Goal: Task Accomplishment & Management: Manage account settings

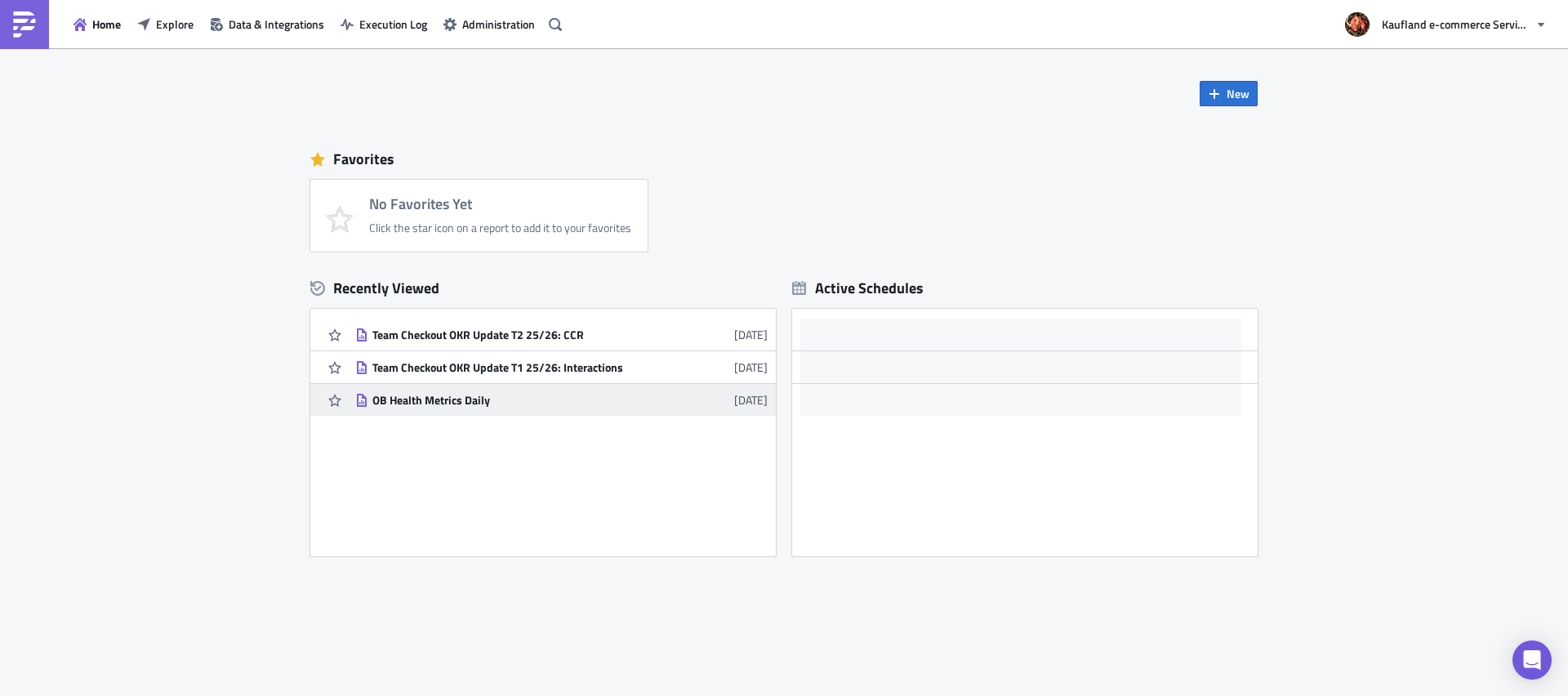
click at [420, 397] on div "OB Health Metrics Daily" at bounding box center [515, 401] width 286 height 15
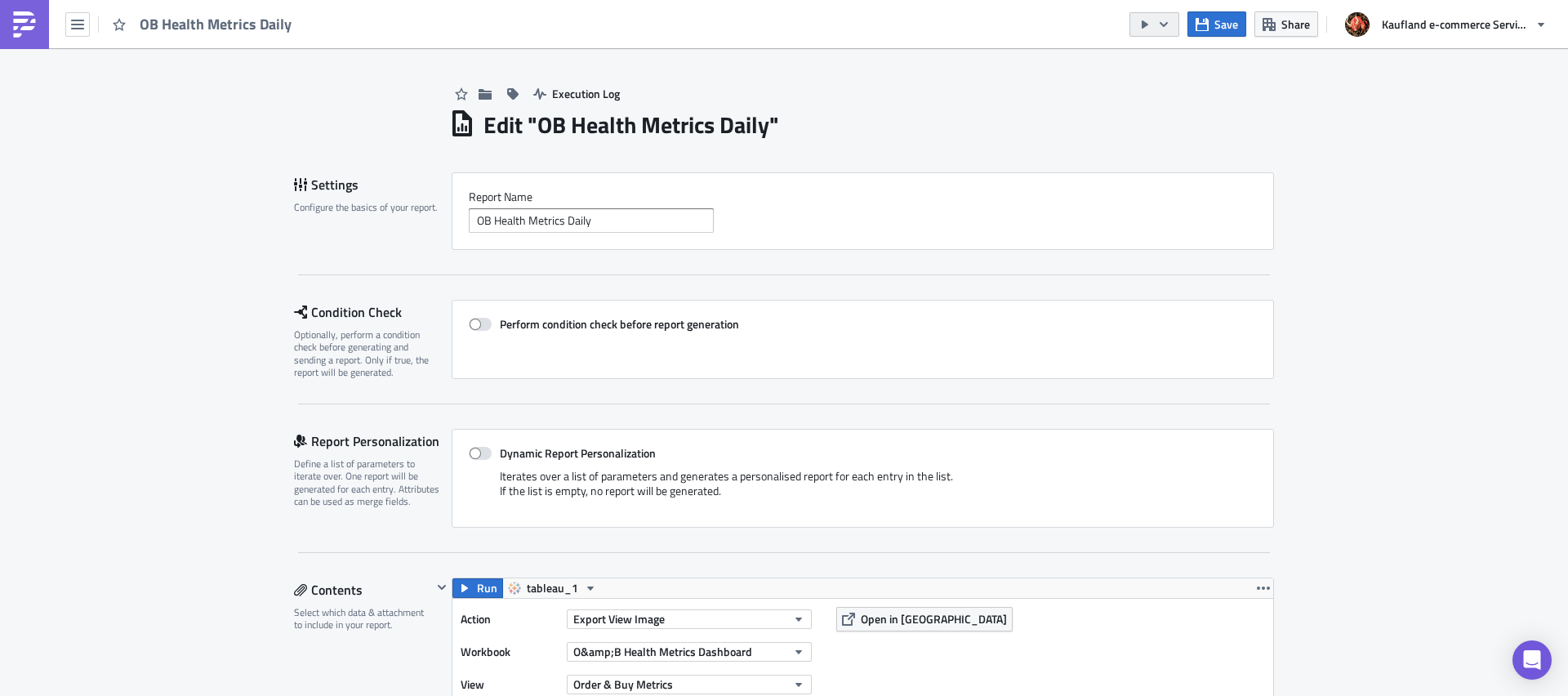
click at [1164, 26] on icon "button" at bounding box center [1164, 23] width 8 height 5
click at [978, 115] on div "Edit " OB Health Metrics Daily "" at bounding box center [862, 123] width 825 height 34
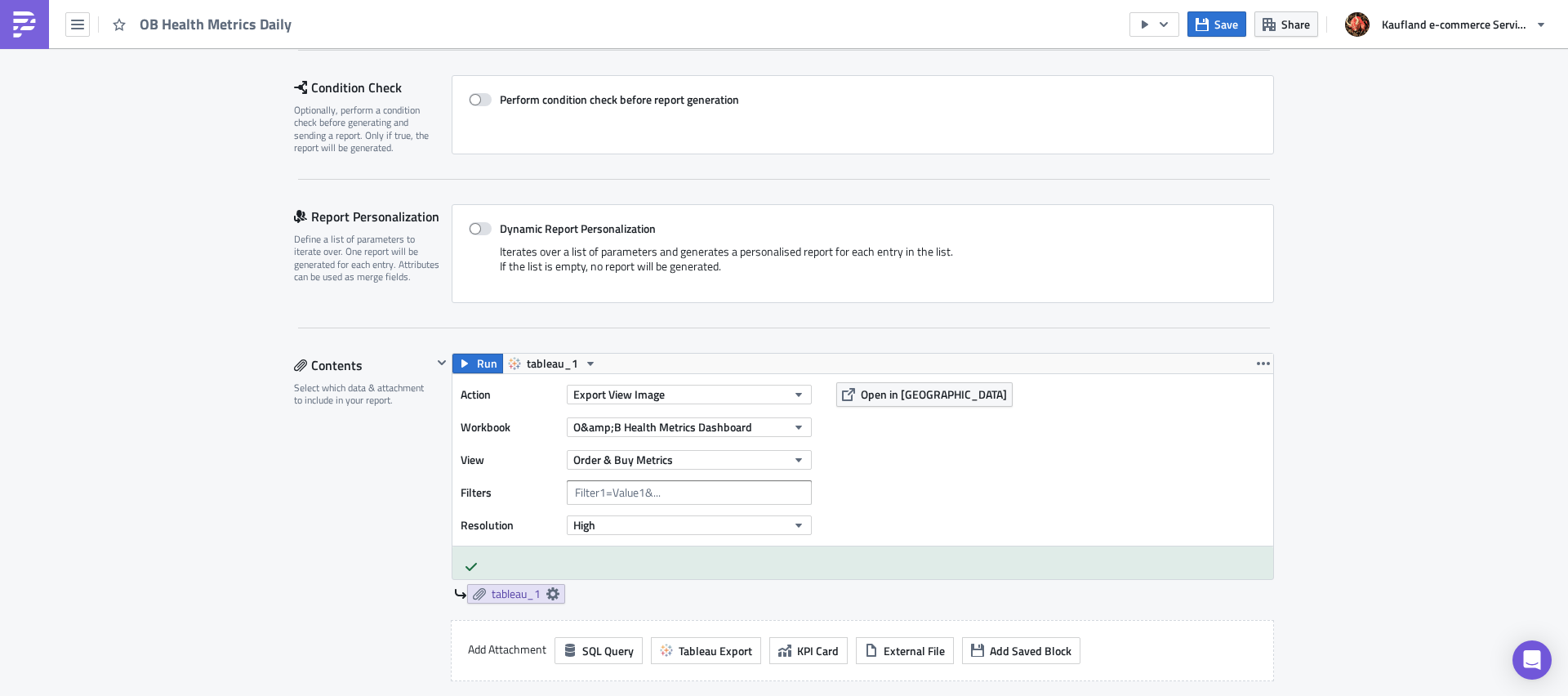
scroll to position [346, 0]
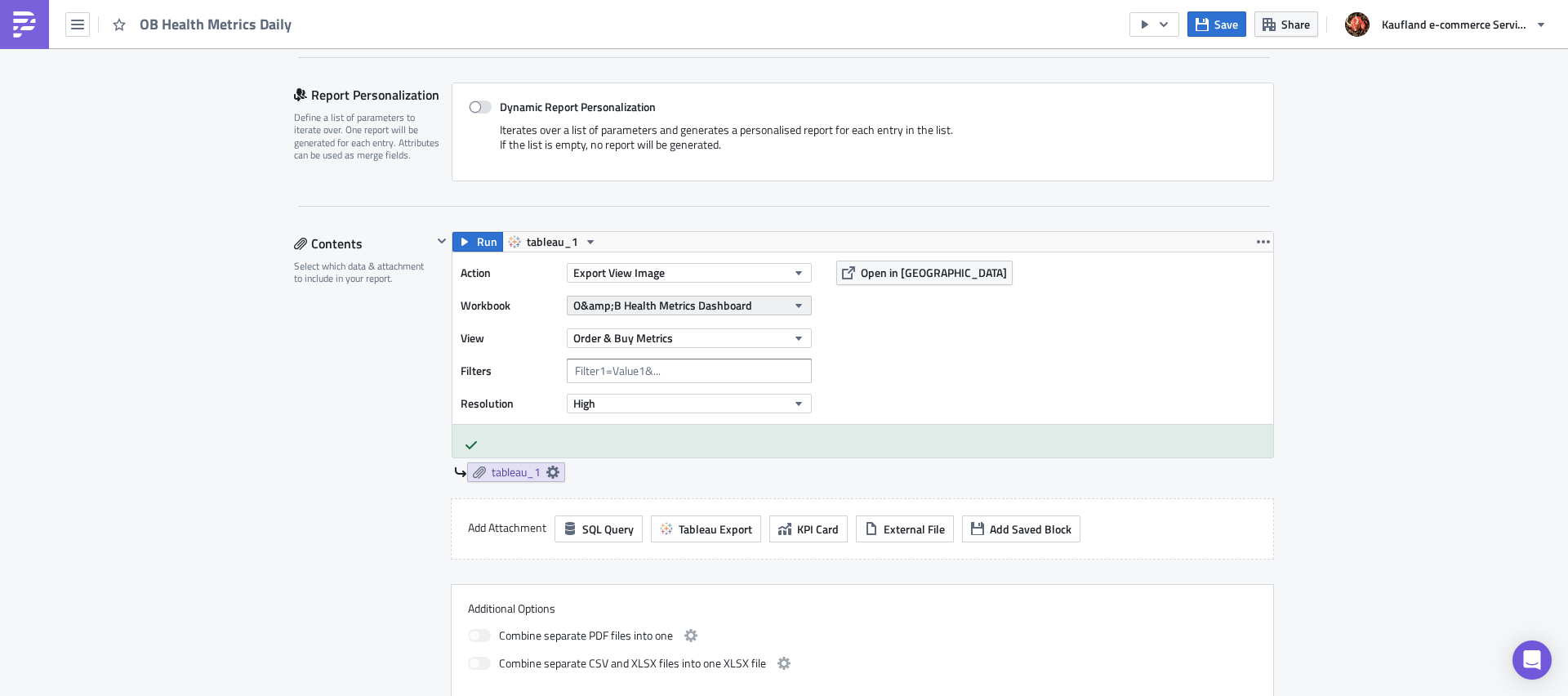
click at [609, 309] on span "O&amp;B Health Metrics Dashboard" at bounding box center [662, 305] width 179 height 17
type input "health metrics"
click at [669, 309] on span "O&B Health Metrics Dashboard" at bounding box center [650, 305] width 153 height 17
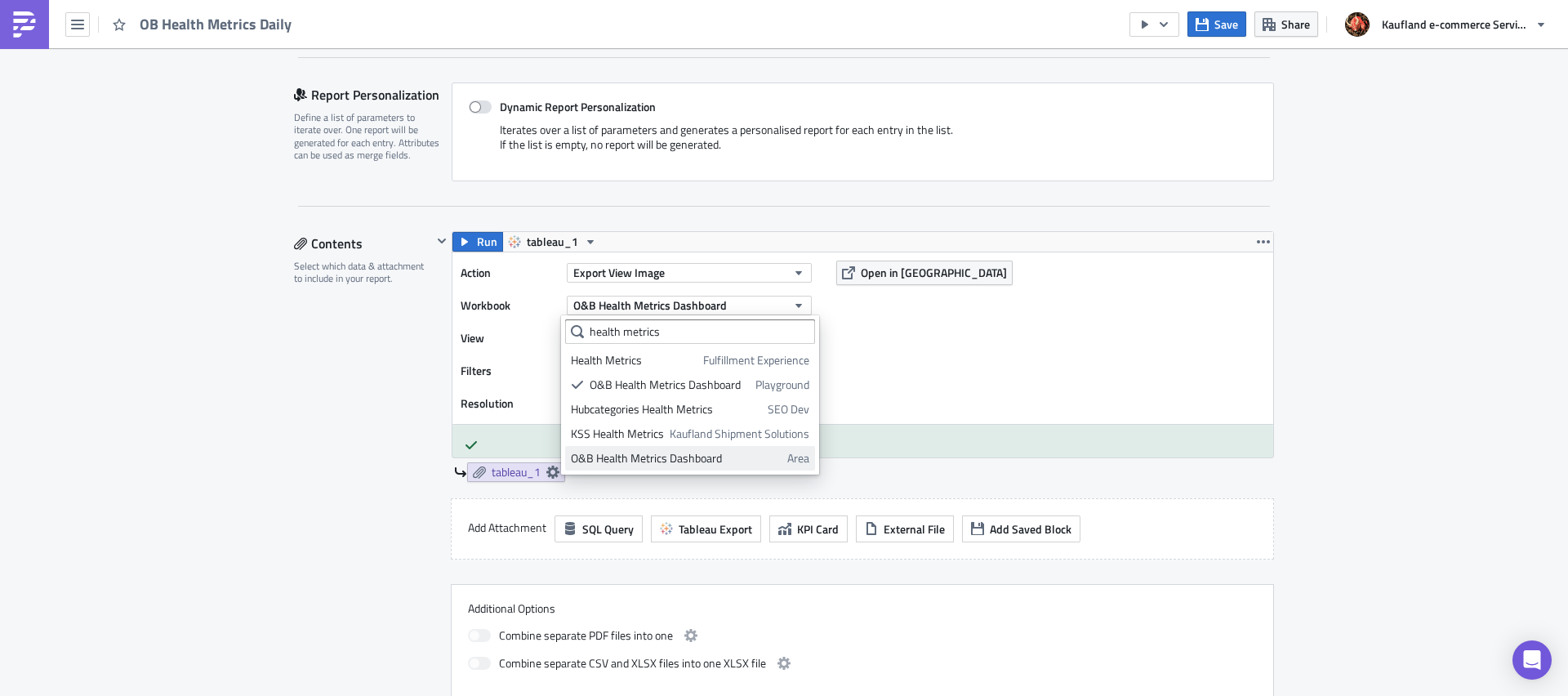
click at [677, 456] on div "O&B Health Metrics Dashboard" at bounding box center [676, 458] width 210 height 16
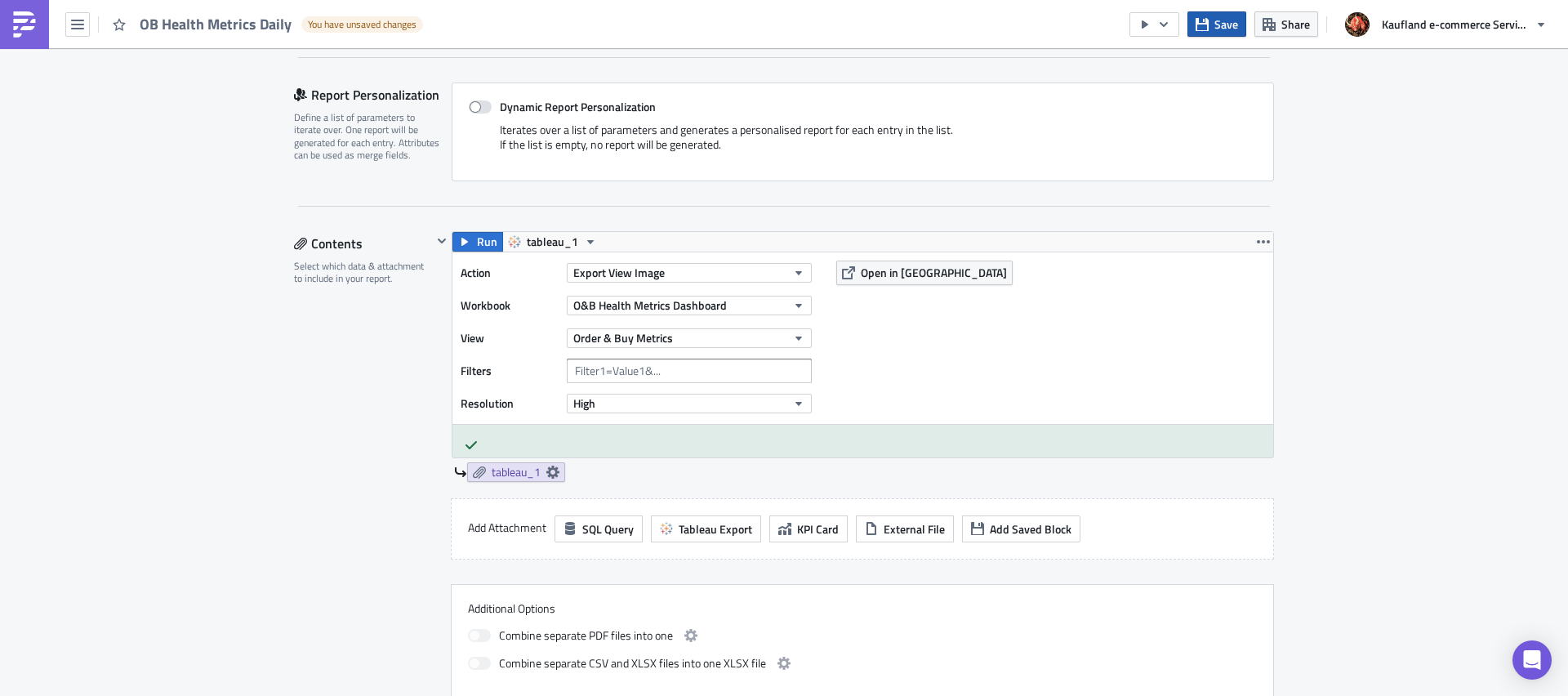
click at [1233, 22] on span "Save" at bounding box center [1226, 24] width 23 height 17
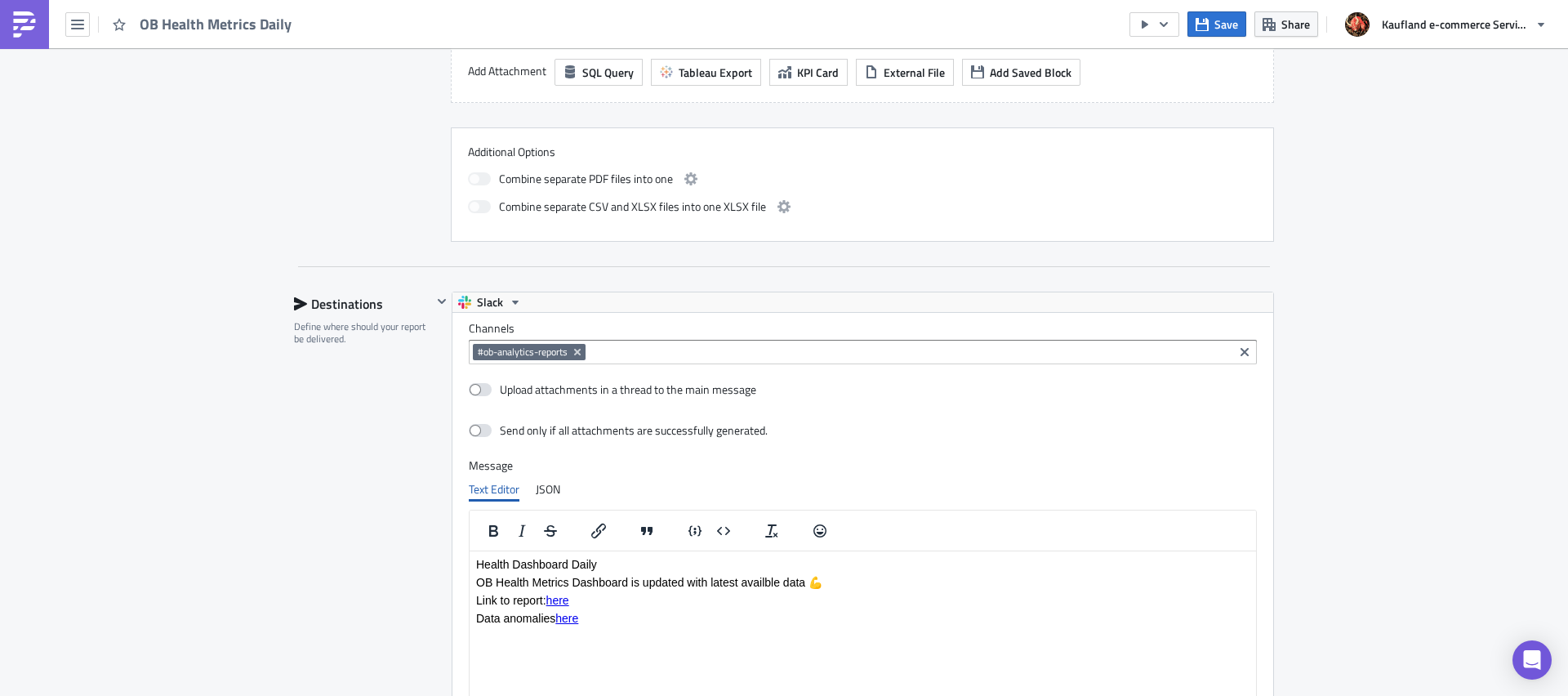
scroll to position [918, 0]
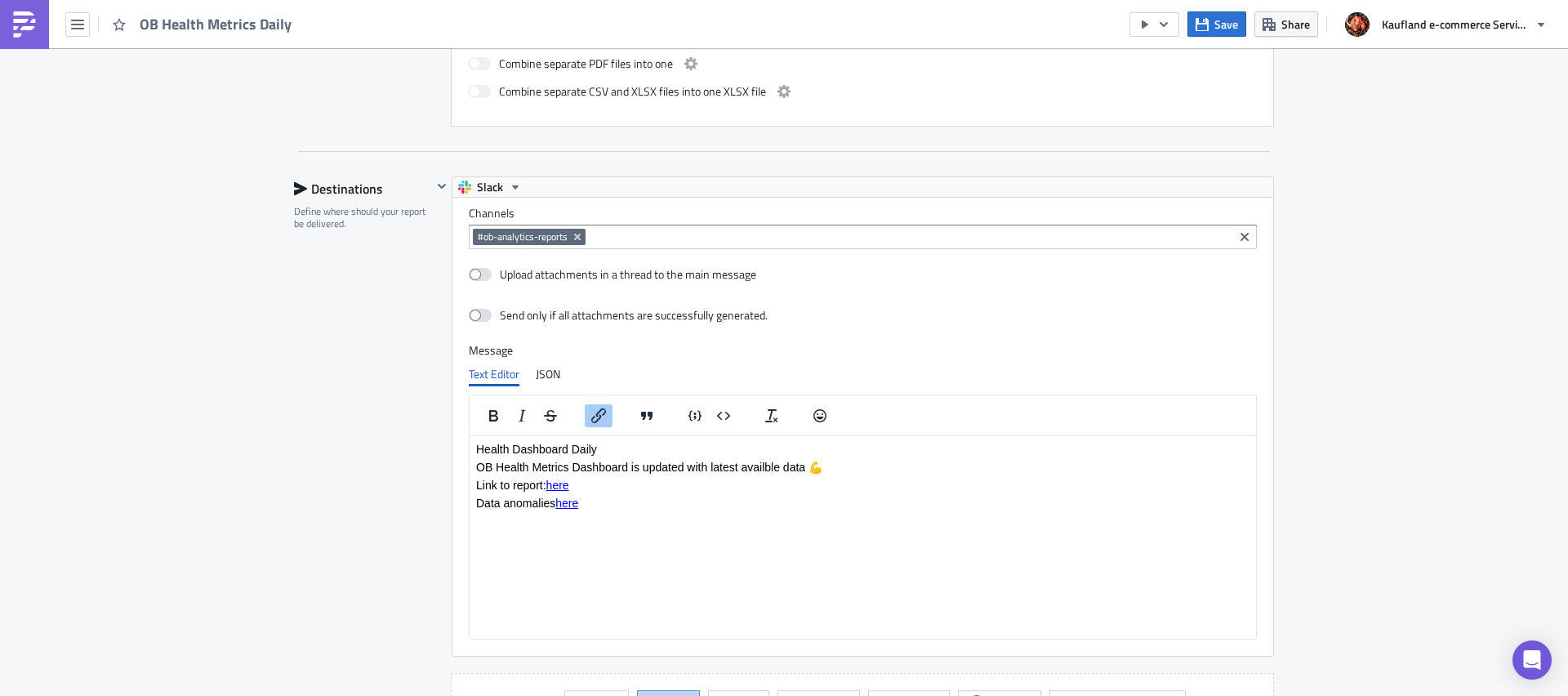
click at [568, 486] on link "here" at bounding box center [558, 485] width 23 height 13
click at [566, 489] on link "here" at bounding box center [558, 485] width 23 height 13
click at [563, 491] on link "here" at bounding box center [558, 485] width 23 height 13
click at [590, 516] on html "Health Dashboard Daily OB Health Metrics Dashboard is updated with latest avail…" at bounding box center [863, 475] width 787 height 80
drag, startPoint x: 584, startPoint y: 489, endPoint x: 551, endPoint y: 491, distance: 33.1
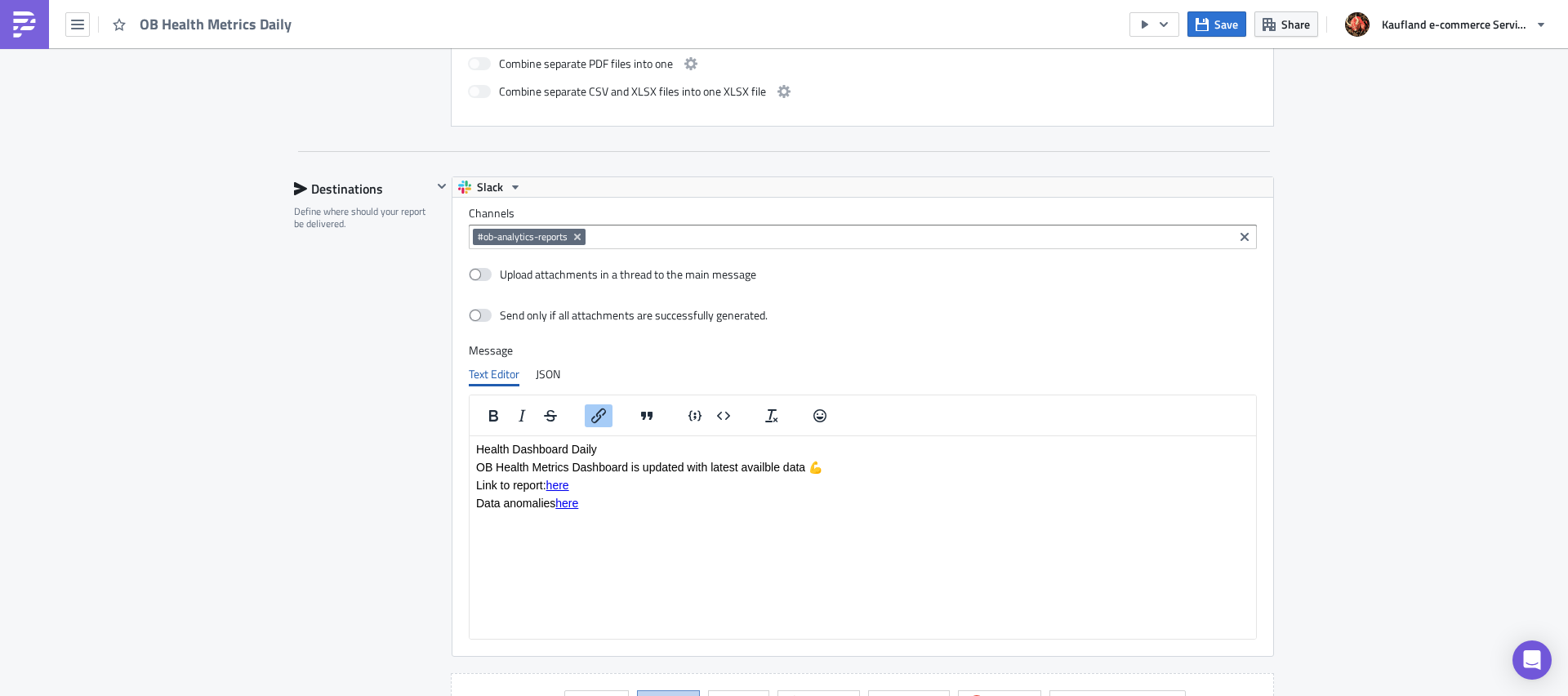
click at [551, 491] on p "Link to report: here﻿" at bounding box center [863, 485] width 773 height 13
click at [597, 414] on icon "Insert/edit link" at bounding box center [599, 416] width 15 height 15
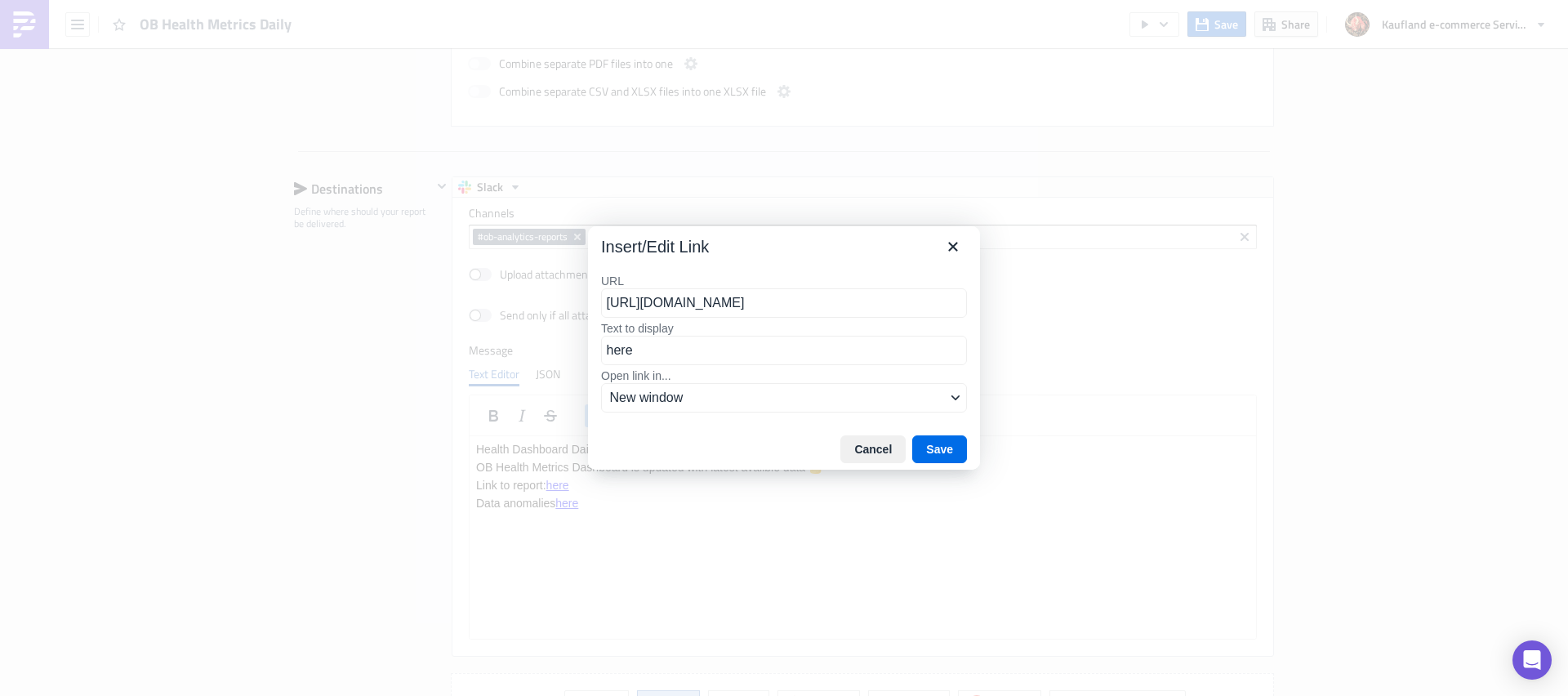
scroll to position [0, 305]
click at [786, 299] on input "[URL][DOMAIN_NAME]" at bounding box center [784, 303] width 366 height 29
type input "[URL][DOMAIN_NAME]"
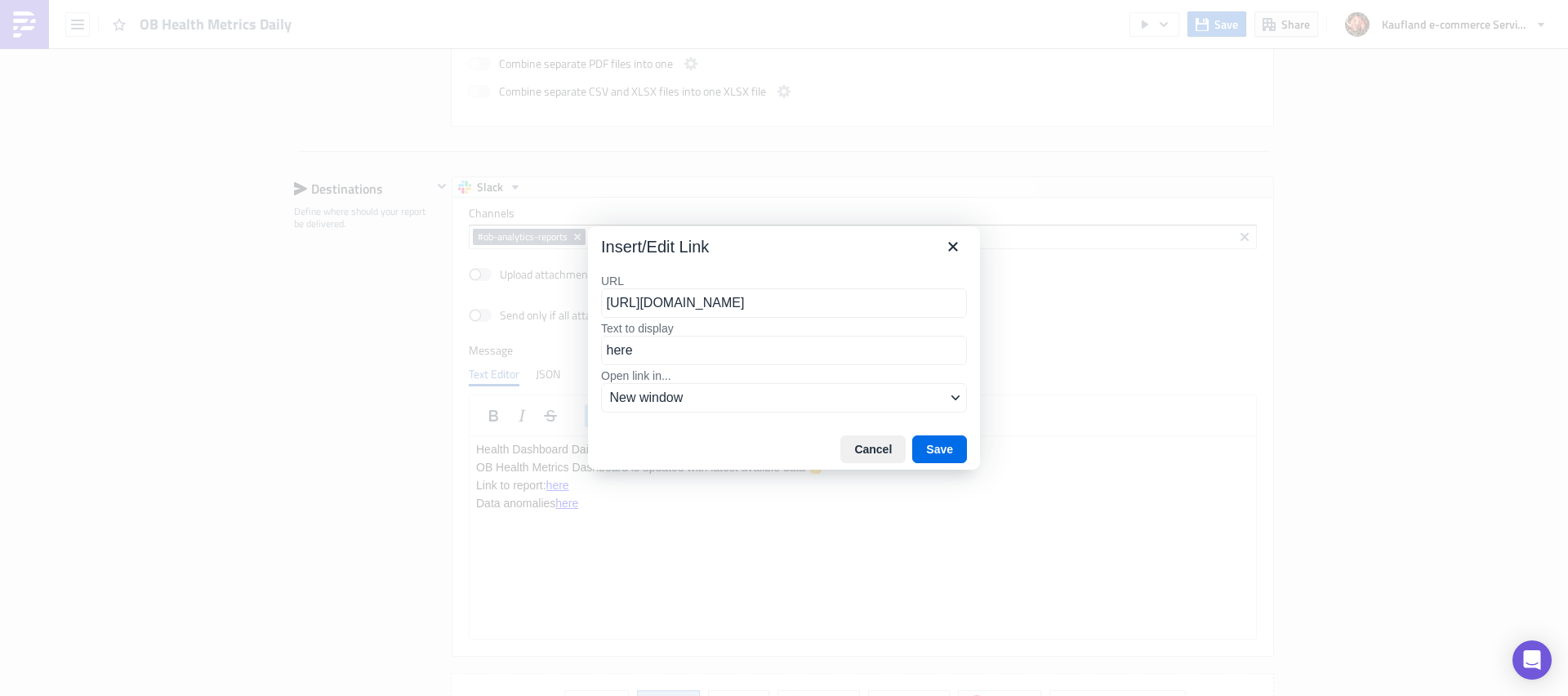
scroll to position [0, 382]
click at [937, 452] on button "Save" at bounding box center [939, 449] width 55 height 28
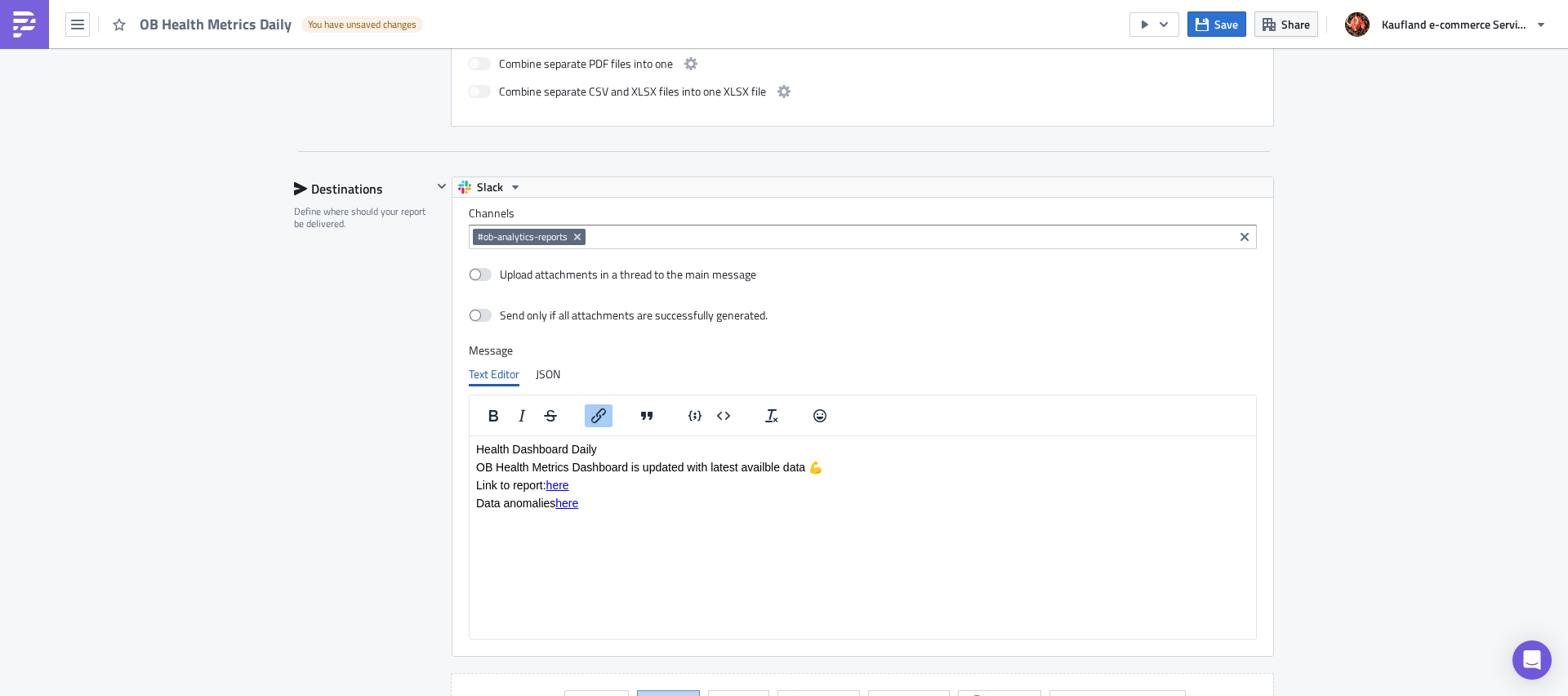
click at [591, 497] on body "Health Dashboard Daily OB Health Metrics Dashboard is updated with latest avail…" at bounding box center [863, 475] width 773 height 67
click at [594, 488] on p "Link to report: here" at bounding box center [863, 485] width 773 height 13
click at [539, 515] on body "Health Dashboard Daily OB Health Metrics Dashboard is updated with latest avail…" at bounding box center [863, 484] width 773 height 85
click at [543, 509] on p "Custom view: App vs Web, Separate Storefronts" at bounding box center [863, 502] width 773 height 13
drag, startPoint x: 556, startPoint y: 507, endPoint x: 614, endPoint y: 534, distance: 64.0
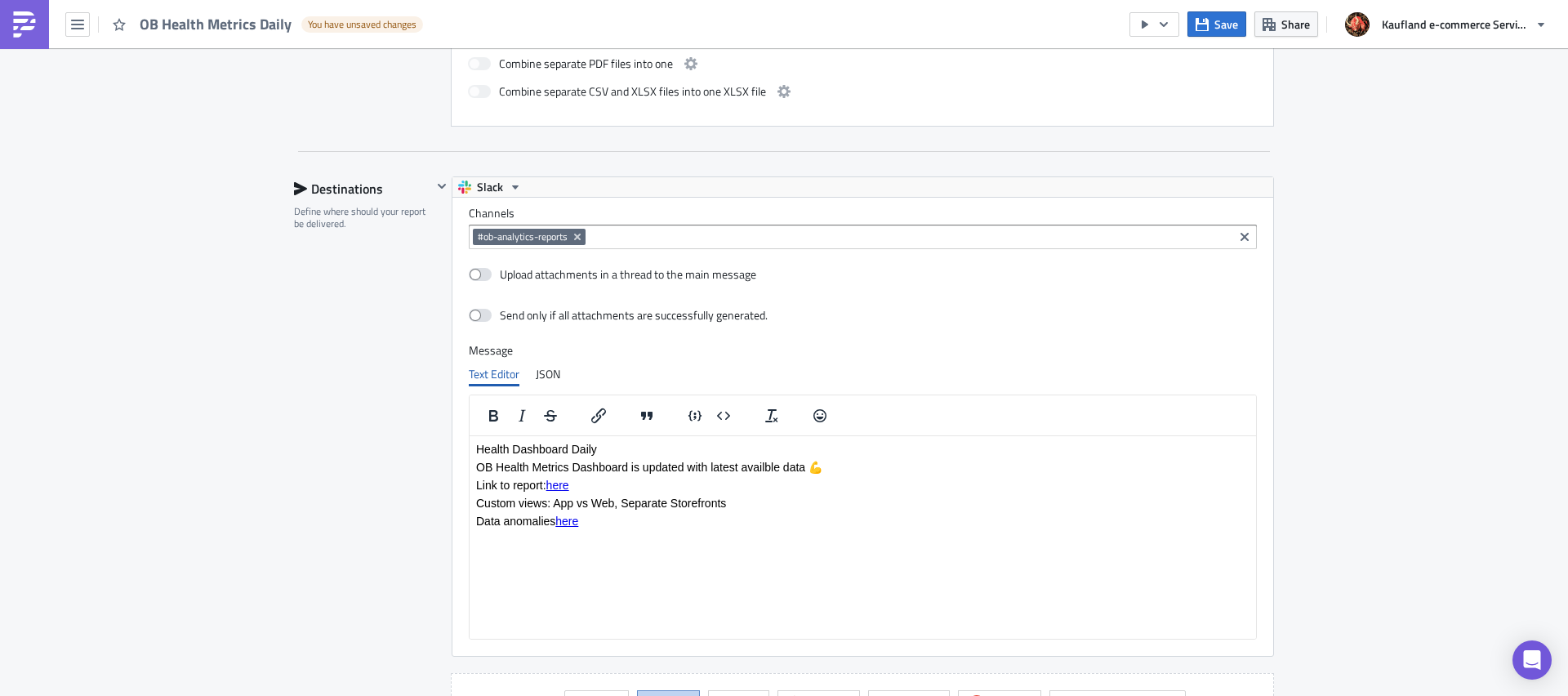
click at [557, 507] on p "Custom views: App vs Web, Separate Storefronts" at bounding box center [863, 502] width 773 height 13
click at [635, 508] on p "Custom views: 1. App vs Web, Separate Storefronts" at bounding box center [863, 502] width 773 height 13
drag, startPoint x: 566, startPoint y: 505, endPoint x: 629, endPoint y: 512, distance: 63.4
click at [629, 509] on p "Custom views: 1. App vs Web; 2. Separate Storefronts" at bounding box center [863, 502] width 773 height 13
drag, startPoint x: 612, startPoint y: 605, endPoint x: 589, endPoint y: 542, distance: 67.1
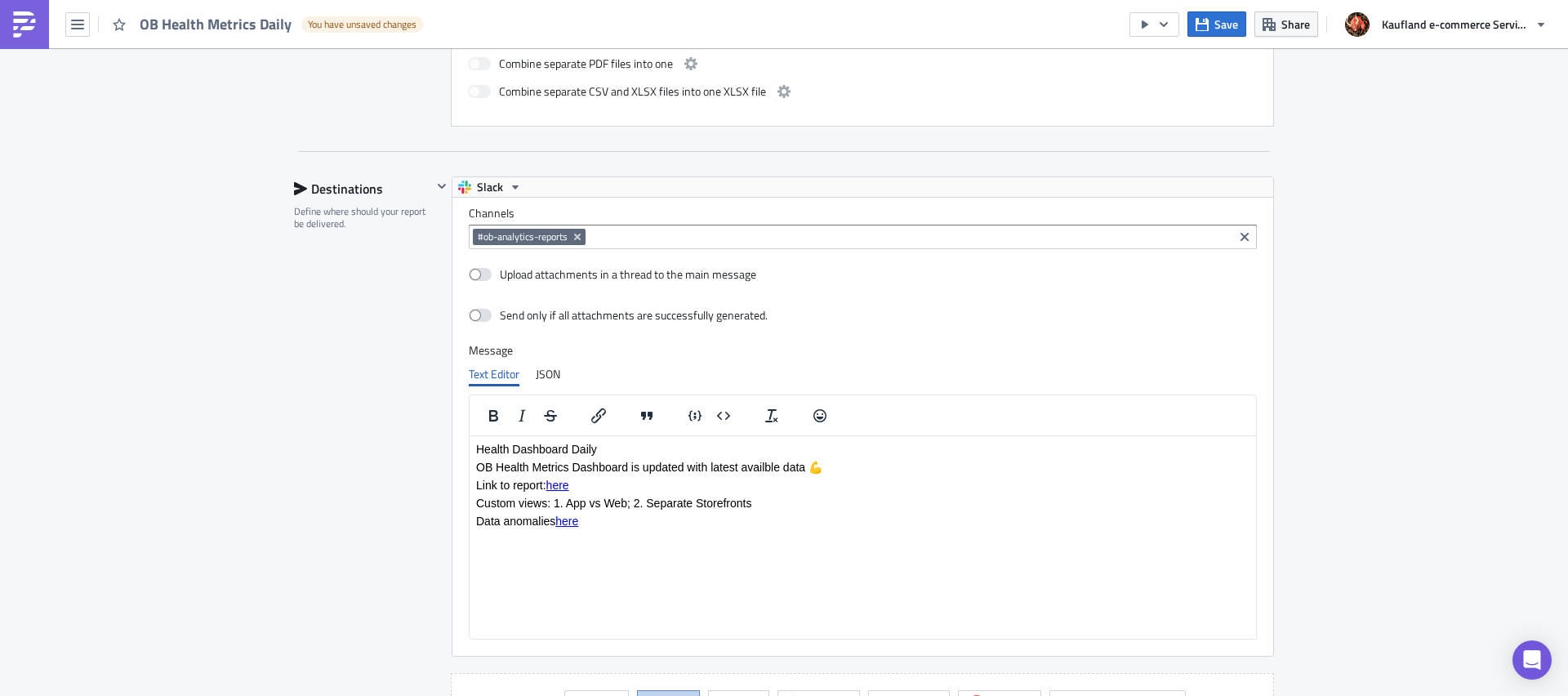
click at [612, 533] on html "Health Dashboard Daily OB Health Metrics Dashboard is updated with latest avail…" at bounding box center [863, 484] width 787 height 98
drag, startPoint x: 569, startPoint y: 509, endPoint x: 626, endPoint y: 514, distance: 57.2
click at [626, 509] on p "Custom views: 1. App vs Web; 2. Separate Storefronts" at bounding box center [863, 502] width 773 height 13
click at [591, 409] on icon "Insert/edit link" at bounding box center [598, 415] width 19 height 19
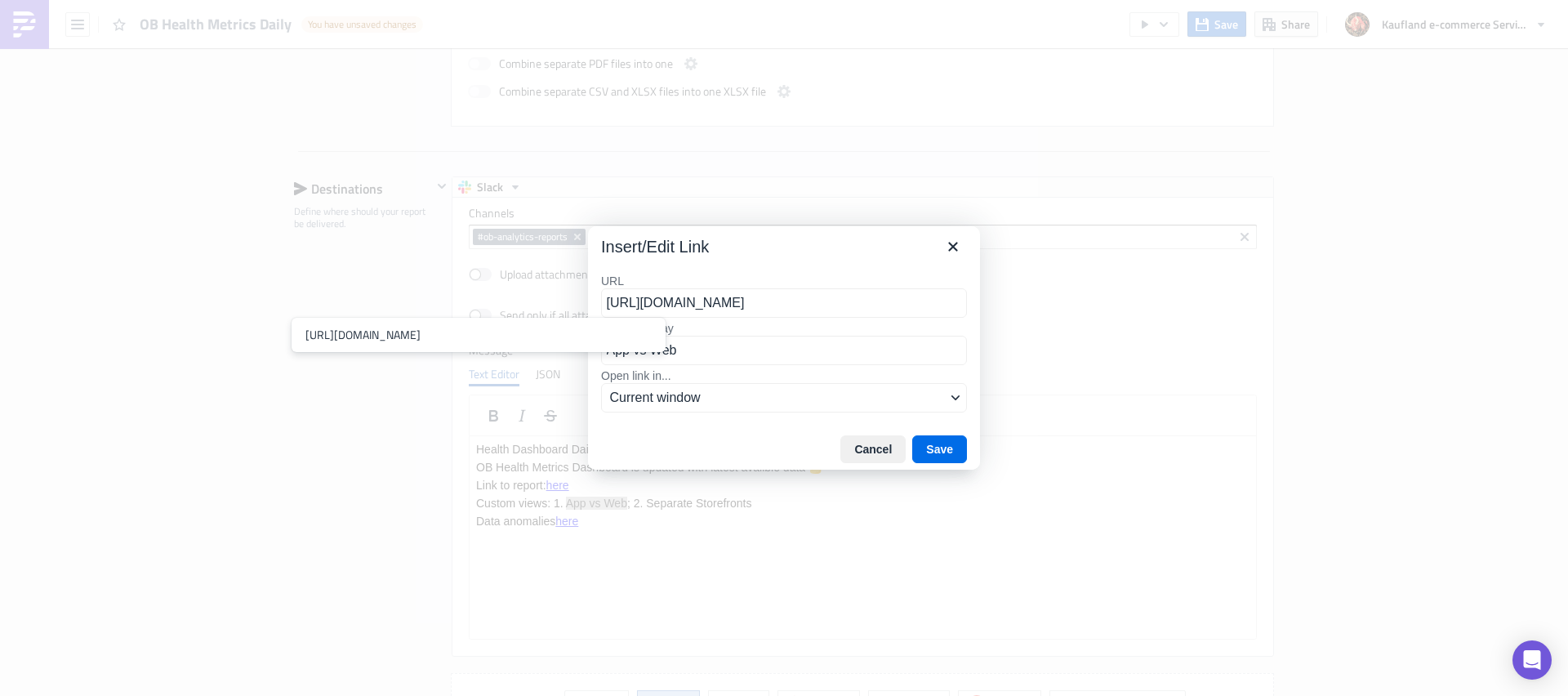
type input "[URL][DOMAIN_NAME]"
click at [968, 450] on div "Cancel Save" at bounding box center [784, 449] width 392 height 41
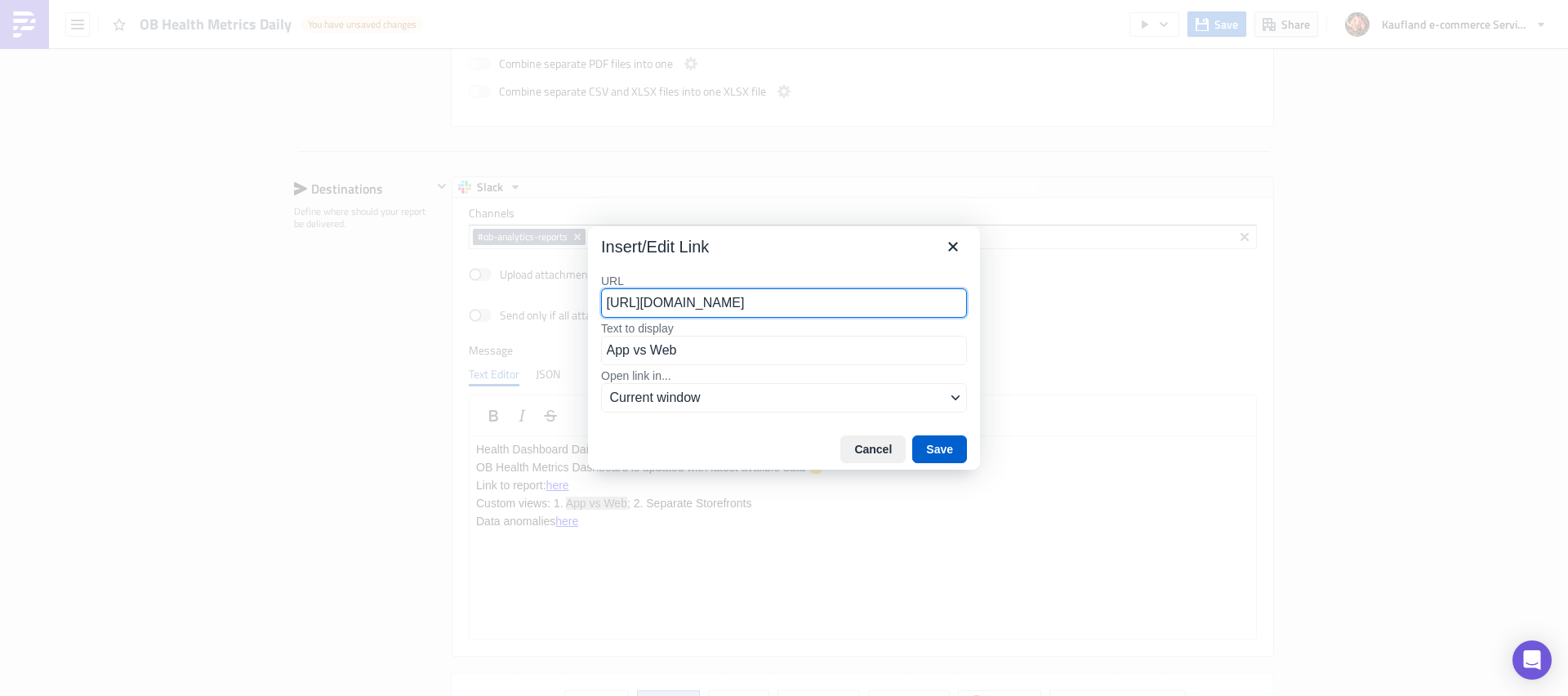
click at [948, 453] on button "Save" at bounding box center [939, 449] width 55 height 28
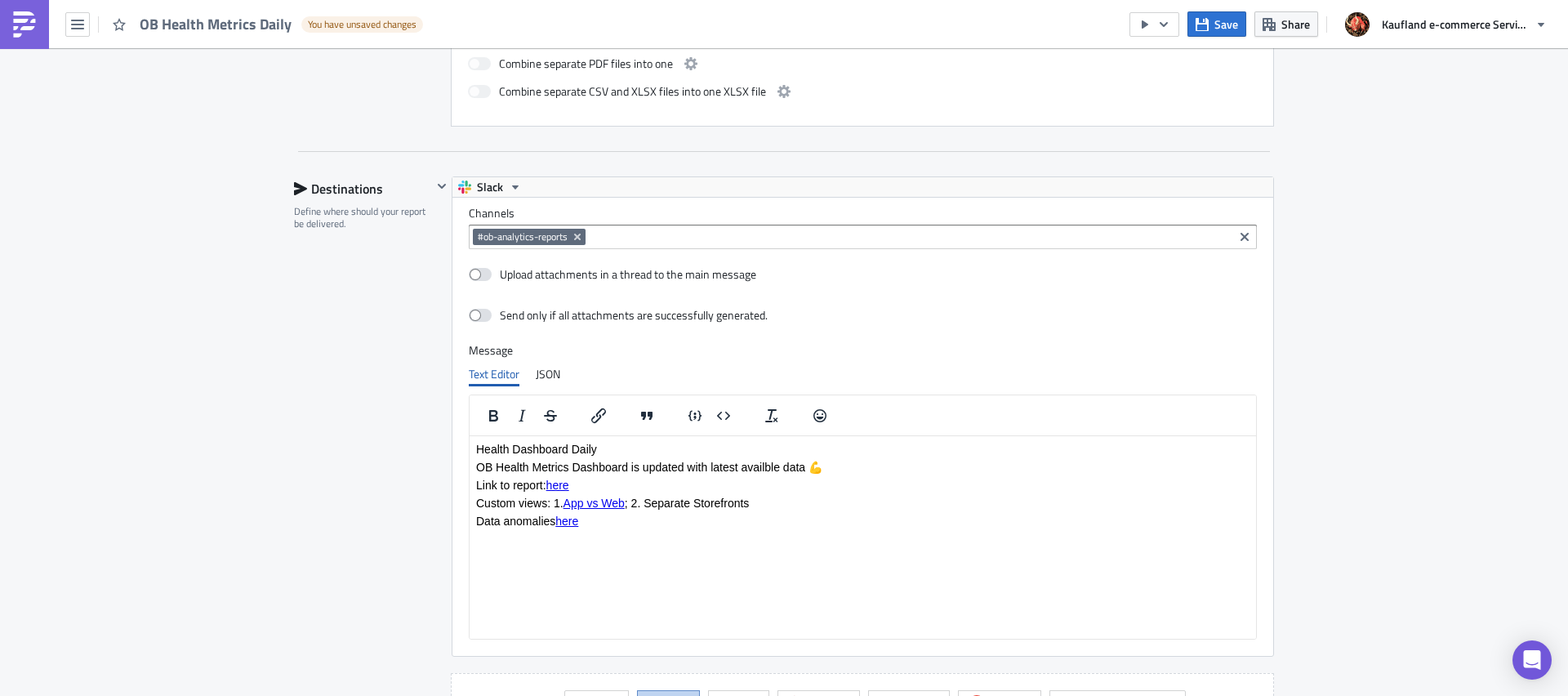
click at [663, 508] on p "Custom views: 1. App vs Web ; 2. Separate Storefronts" at bounding box center [863, 502] width 773 height 13
drag, startPoint x: 648, startPoint y: 509, endPoint x: 765, endPoint y: 515, distance: 117.2
click at [750, 509] on p "Custom views: 1. App vs Web ; 2. Separate Storefronts" at bounding box center [863, 502] width 773 height 13
click at [595, 417] on icon "Insert/edit link" at bounding box center [598, 415] width 19 height 19
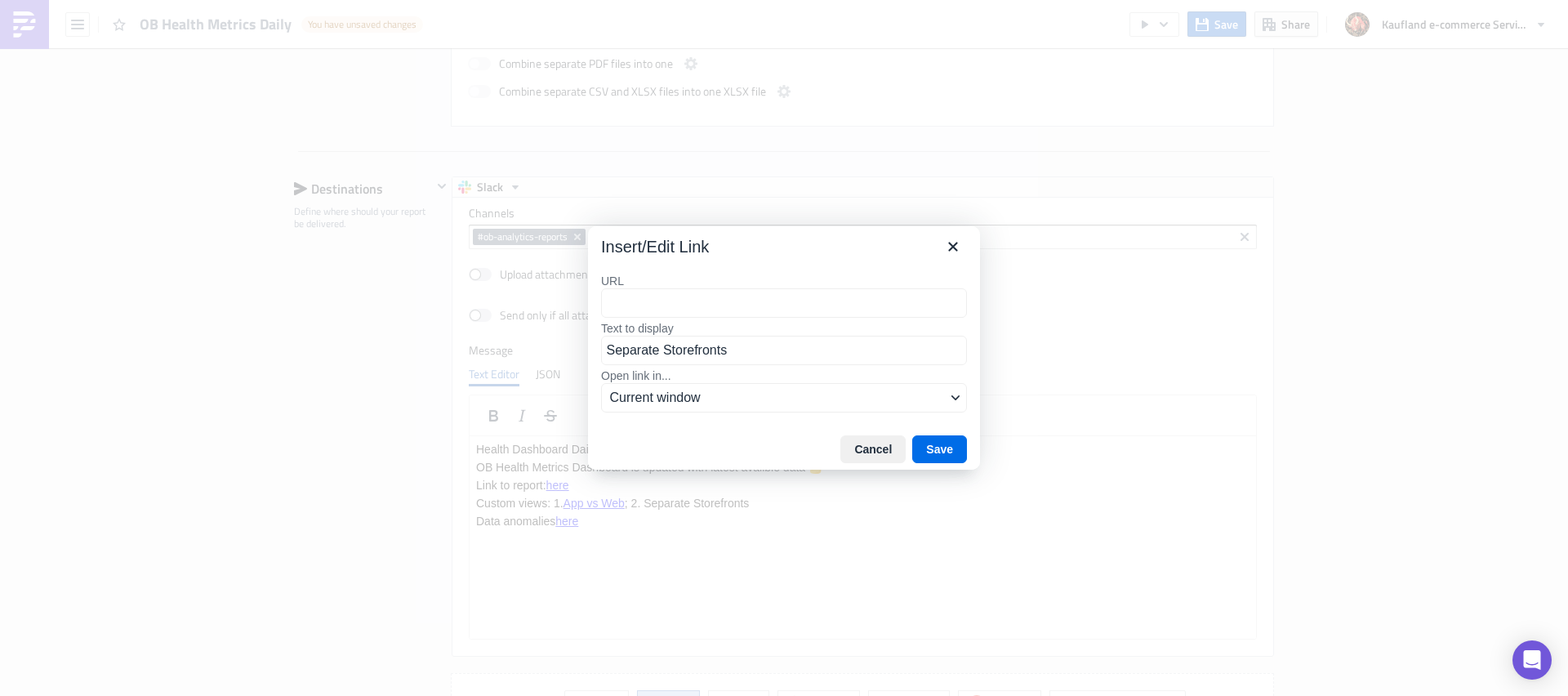
type input "[URL][DOMAIN_NAME]"
click at [939, 443] on button "Save" at bounding box center [939, 449] width 55 height 28
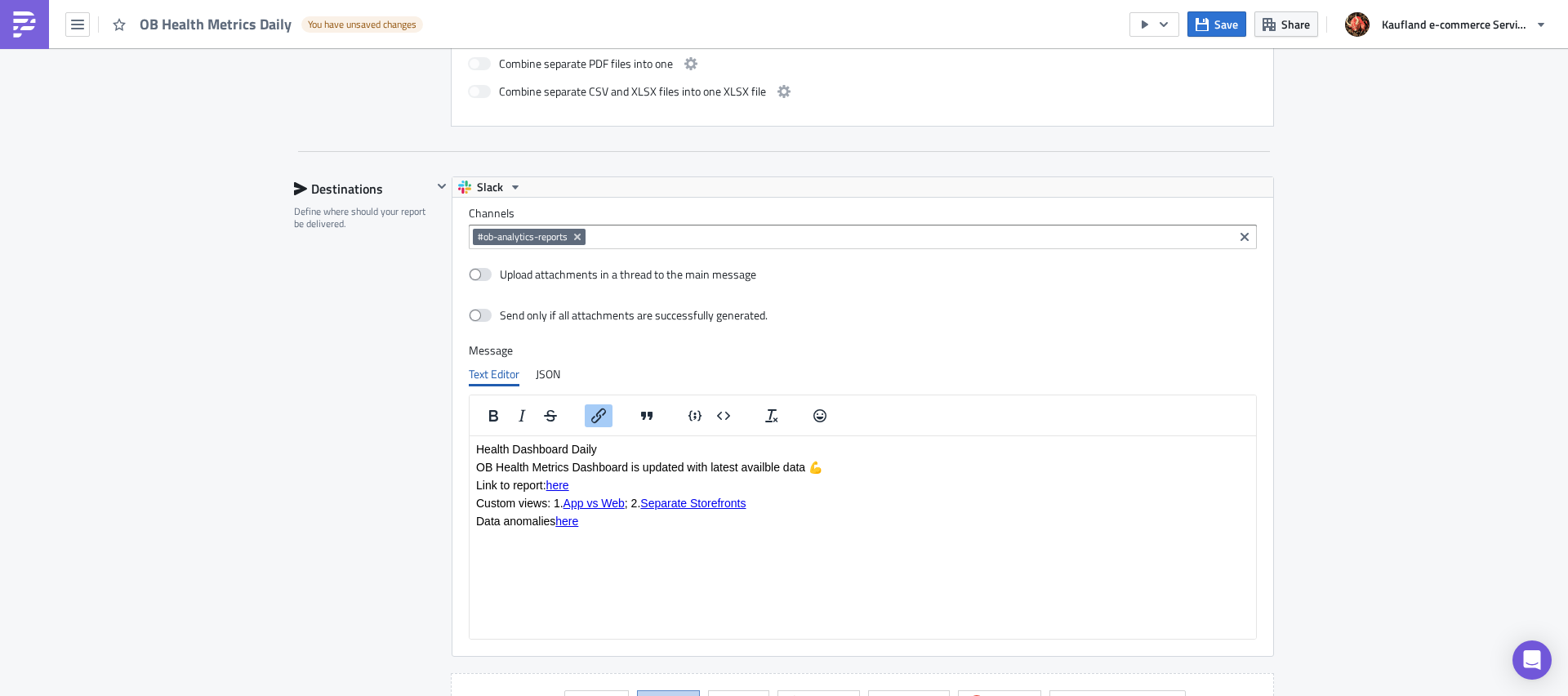
click at [898, 533] on html "Health Dashboard Daily OB Health Metrics Dashboard is updated with latest avail…" at bounding box center [863, 484] width 787 height 98
click at [781, 473] on p "OB Health Metrics Dashboard is updated with the latest availble data 💪" at bounding box center [863, 466] width 773 height 13
click at [808, 533] on html "Health Dashboard Daily OB Health Metrics Dashboard is updated with the latest a…" at bounding box center [863, 484] width 787 height 98
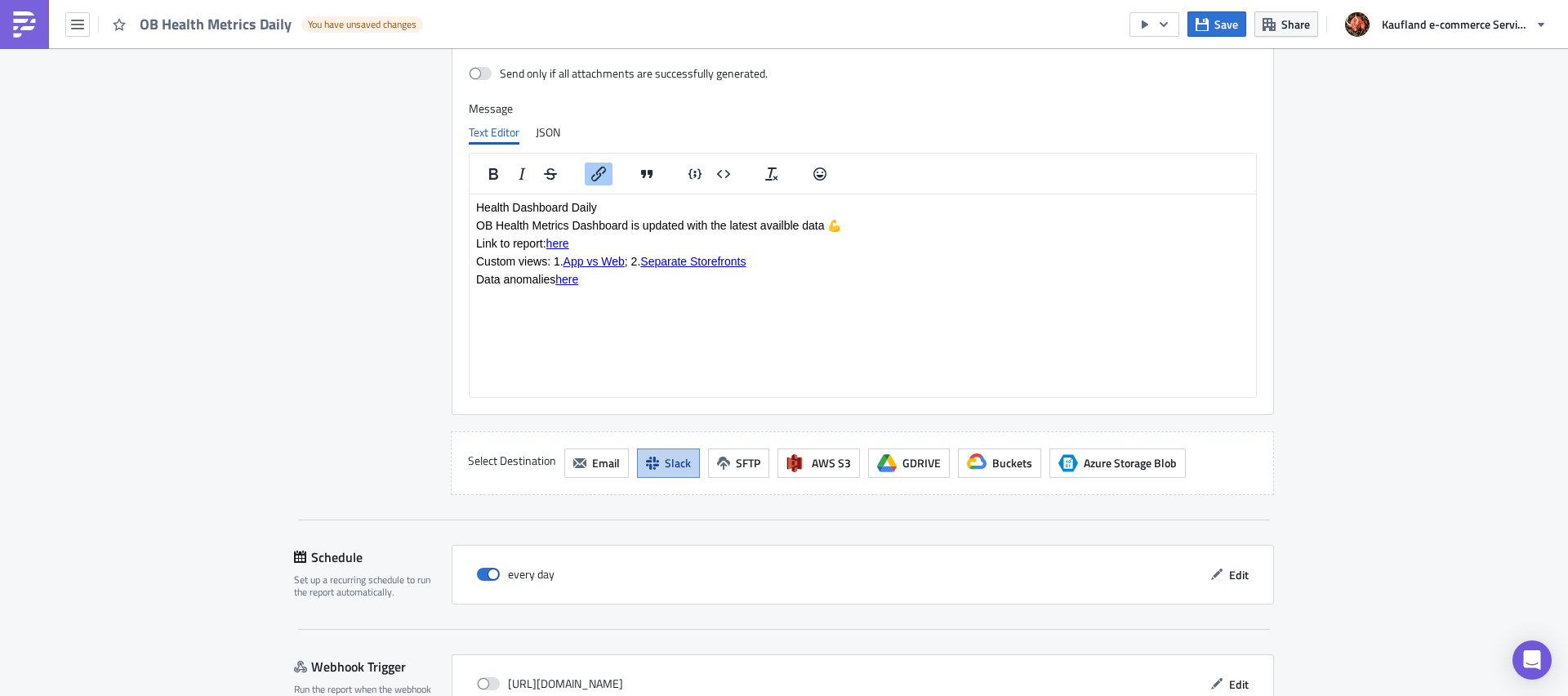
scroll to position [1211, 0]
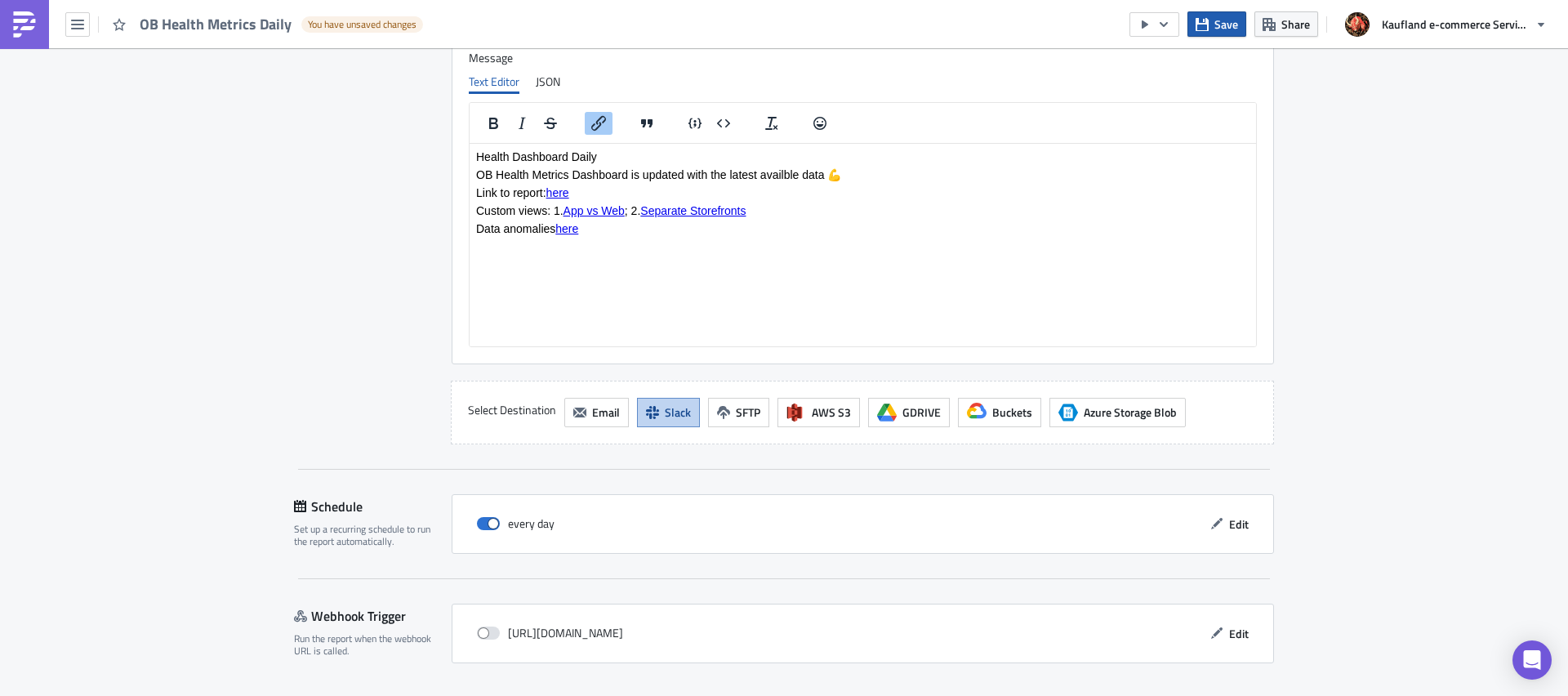
click at [1226, 29] on span "Save" at bounding box center [1226, 24] width 23 height 17
click at [1218, 31] on span "Save" at bounding box center [1226, 24] width 23 height 17
